Goal: Check status: Check status

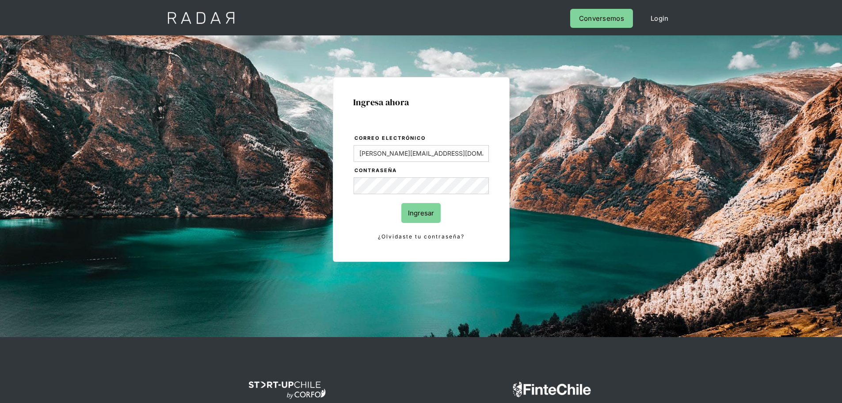
click at [423, 216] on input "Ingresar" at bounding box center [420, 213] width 39 height 20
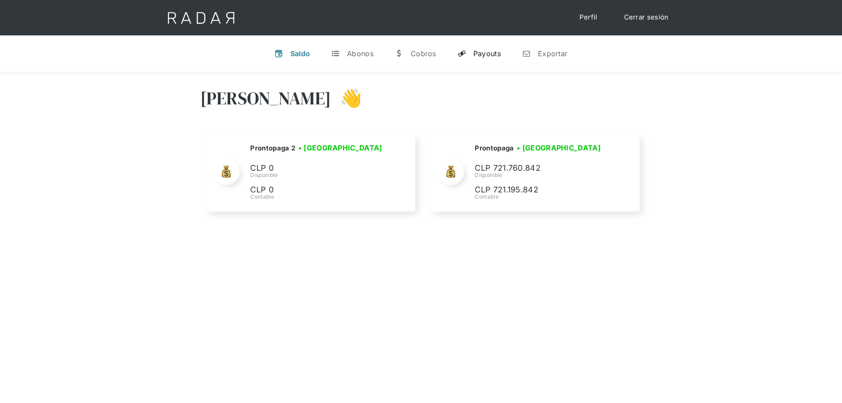
click at [487, 52] on div "Payouts" at bounding box center [486, 53] width 27 height 9
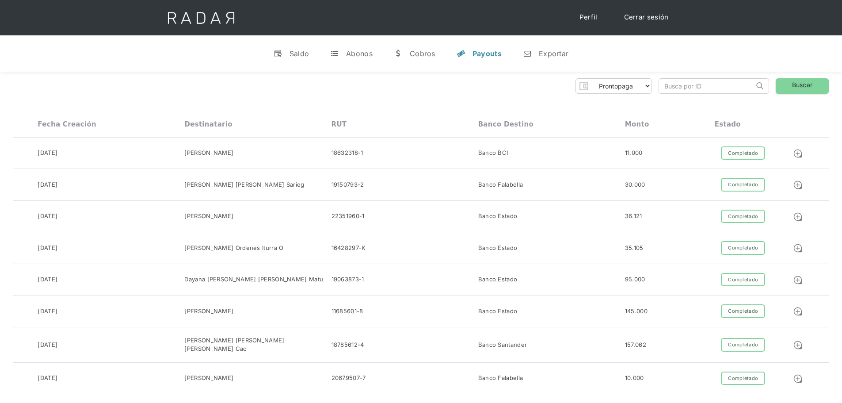
click at [695, 84] on input "search" at bounding box center [706, 86] width 95 height 15
paste input "c489717e-802d-43b6-b9b6-ce58b4c0e8b9"
type input "c489717e-802d-43b6-b9b6-ce58b4c0e8b9"
click at [785, 87] on link "Buscar" at bounding box center [801, 85] width 53 height 15
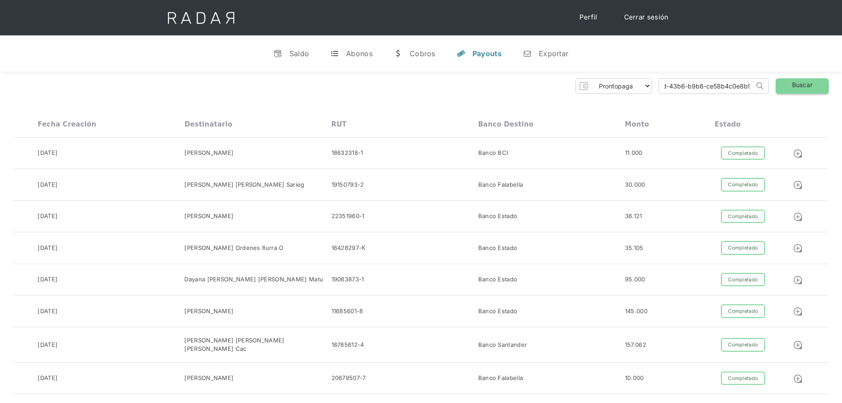
scroll to position [0, 0]
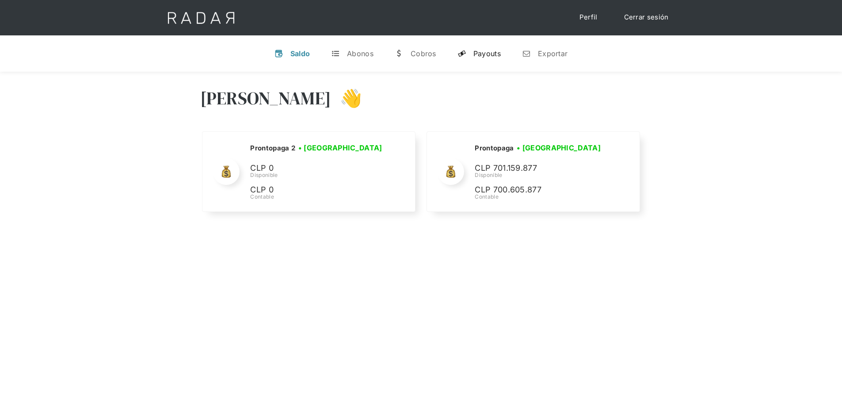
click at [479, 53] on div "Payouts" at bounding box center [486, 53] width 27 height 9
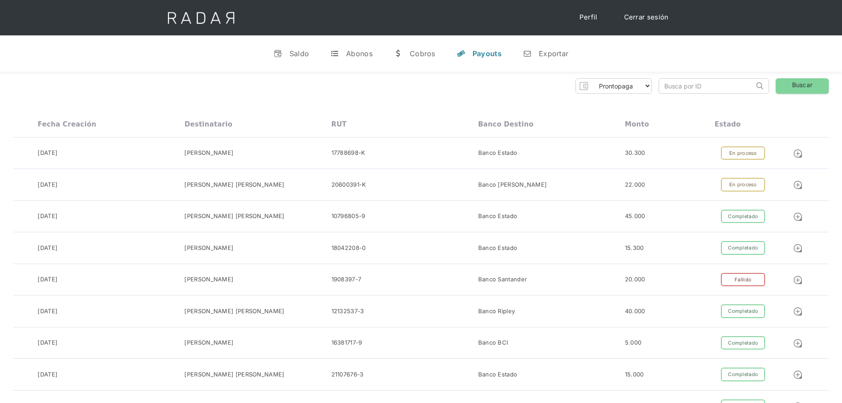
click at [697, 83] on input "search" at bounding box center [706, 86] width 95 height 15
paste input "30547eef-9a1a-481a-ad73-529abe5eb83e"
type input "30547eef-9a1a-481a-ad73-529abe5eb83e"
click input "Search" at bounding box center [0, 0] width 0 height 0
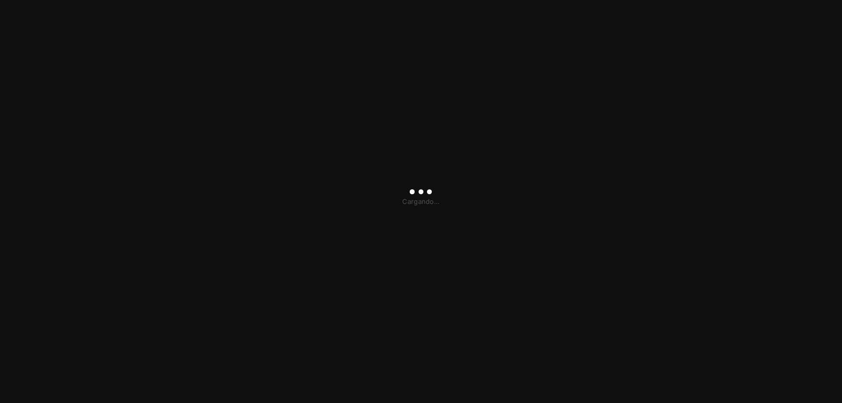
type input "[PERSON_NAME][EMAIL_ADDRESS][DOMAIN_NAME]"
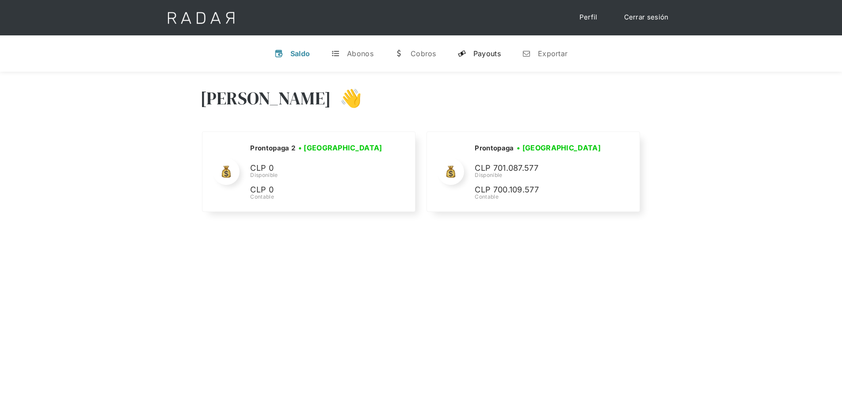
click at [481, 57] on div "Payouts" at bounding box center [486, 53] width 27 height 9
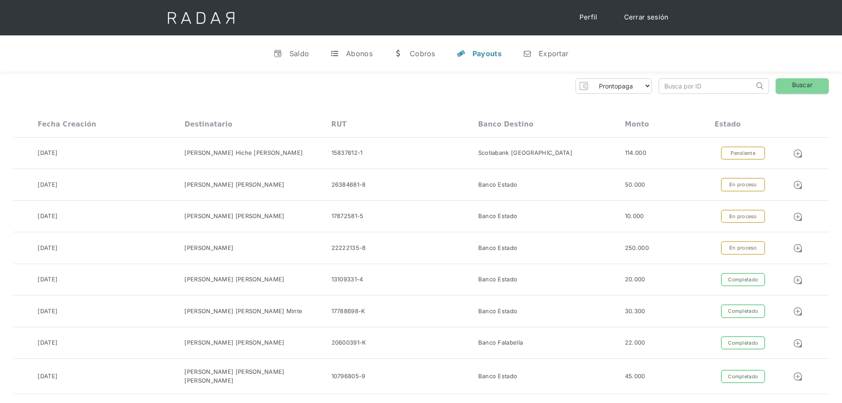
click at [682, 85] on input "search" at bounding box center [706, 86] width 95 height 15
paste input "30547eef-9a1a-481a-ad73-529abe5eb83e"
type input "30547eef-9a1a-481a-ad73-529abe5eb83e"
click at [794, 84] on link "Buscar" at bounding box center [801, 85] width 53 height 15
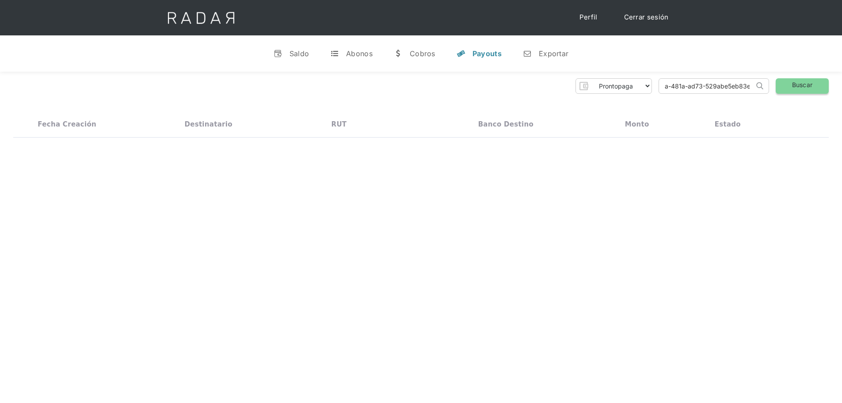
scroll to position [0, 0]
drag, startPoint x: 389, startPoint y: 154, endPoint x: 449, endPoint y: 152, distance: 60.6
click at [449, 152] on div "No hay payouts para mostrar" at bounding box center [421, 150] width 83 height 9
click at [729, 85] on input "30547eef-9a1a-481a-ad73-529abe5eb83e" at bounding box center [706, 86] width 95 height 15
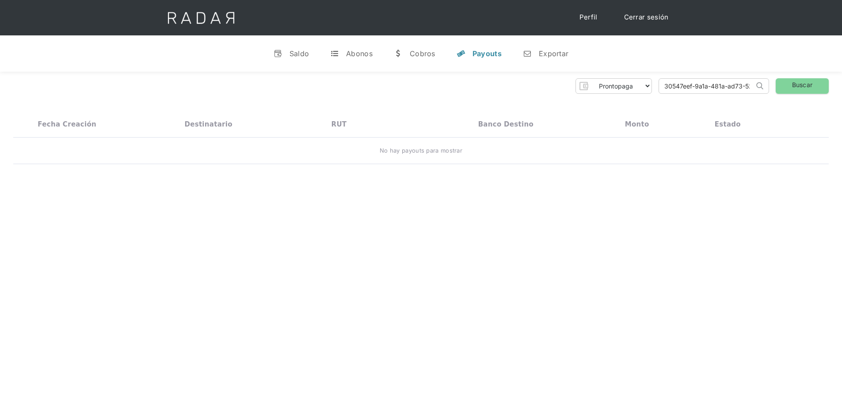
click at [729, 85] on input "30547eef-9a1a-481a-ad73-529abe5eb83e" at bounding box center [706, 86] width 95 height 15
click at [802, 86] on link "Buscar" at bounding box center [801, 85] width 53 height 15
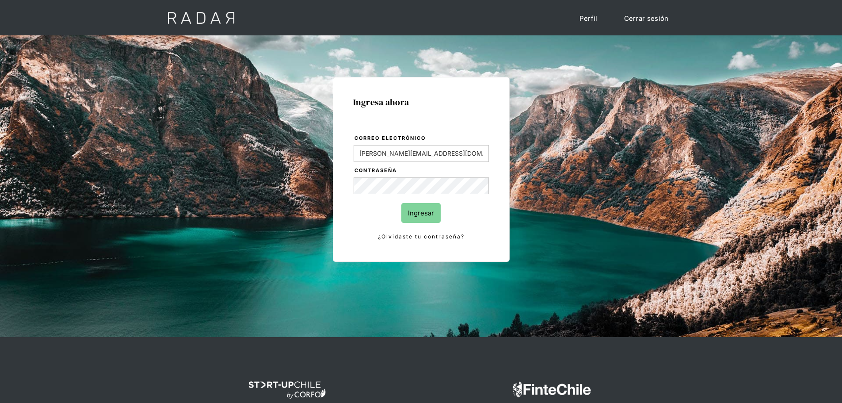
click at [433, 218] on input "Ingresar" at bounding box center [420, 213] width 39 height 20
